Goal: Communication & Community: Participate in discussion

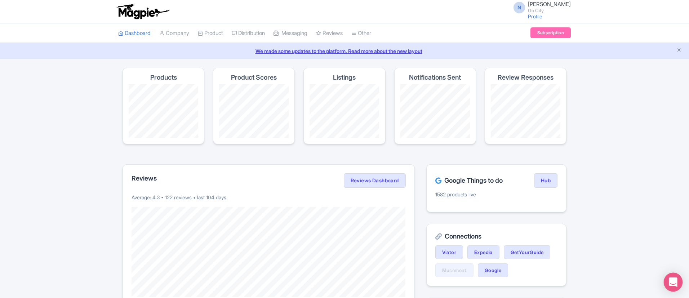
click at [680, 285] on div "Open Intercom Messenger" at bounding box center [672, 282] width 19 height 19
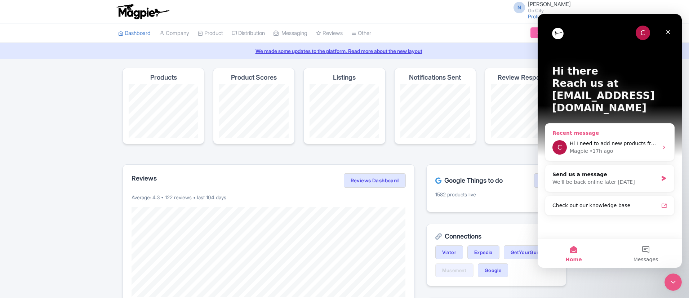
click at [589, 147] on div "• 17h ago" at bounding box center [600, 151] width 23 height 8
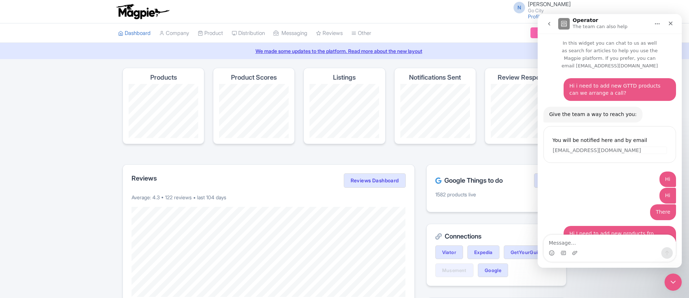
scroll to position [14, 0]
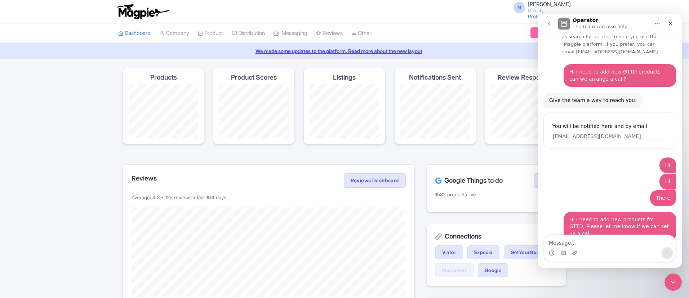
click at [582, 244] on textarea "Message…" at bounding box center [609, 241] width 132 height 12
type textarea "Hi"
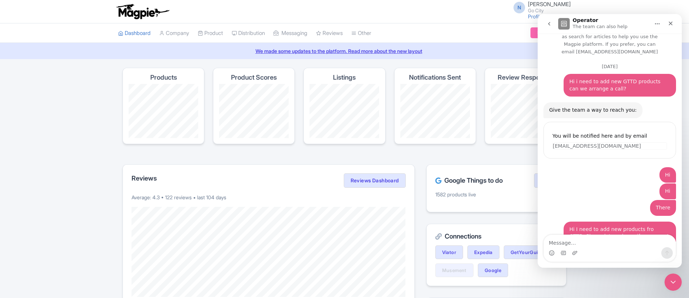
scroll to position [55, 0]
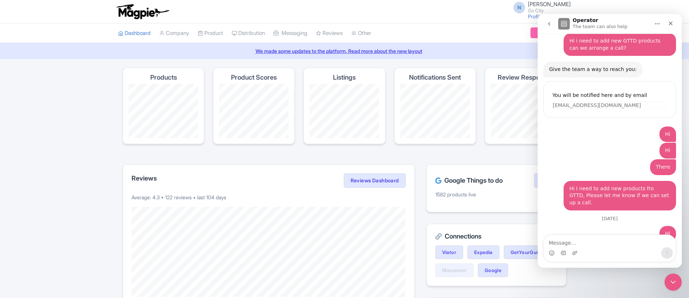
click at [552, 22] on button "go back" at bounding box center [549, 24] width 14 height 14
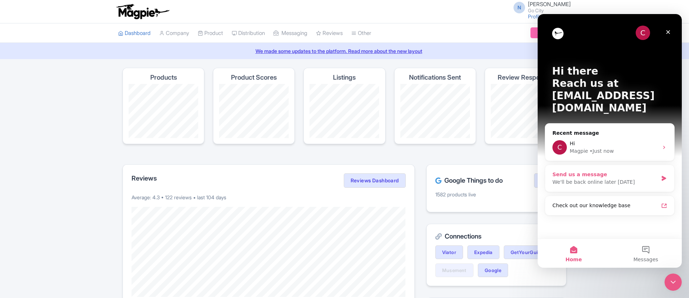
click at [587, 178] on div "We'll be back online later [DATE]" at bounding box center [605, 182] width 106 height 8
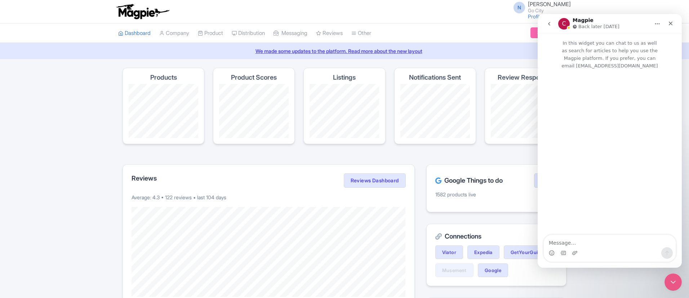
click at [553, 23] on button "go back" at bounding box center [549, 24] width 14 height 14
